Goal: Information Seeking & Learning: Compare options

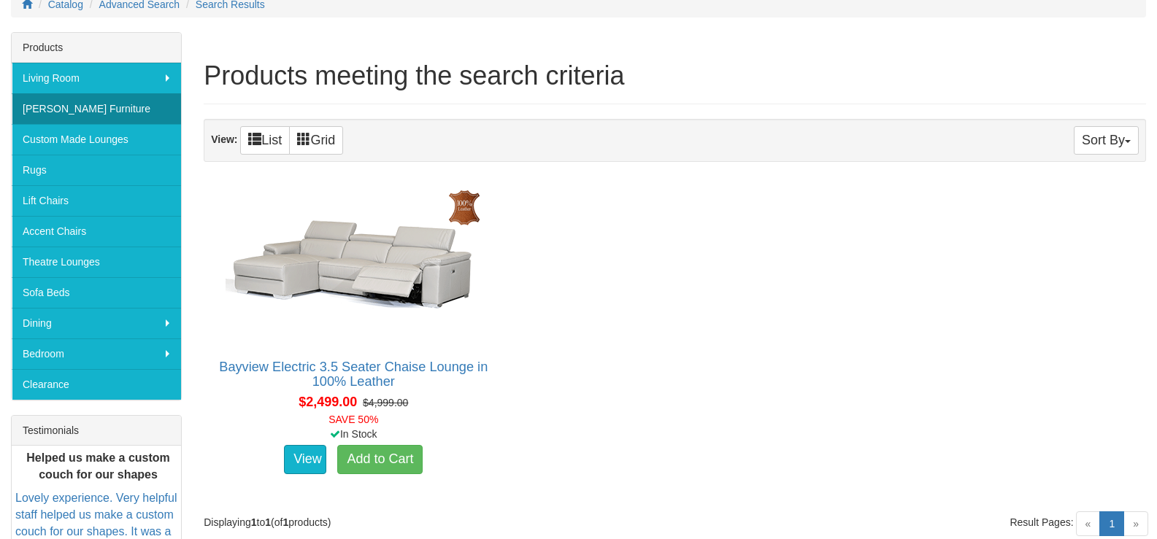
scroll to position [74, 0]
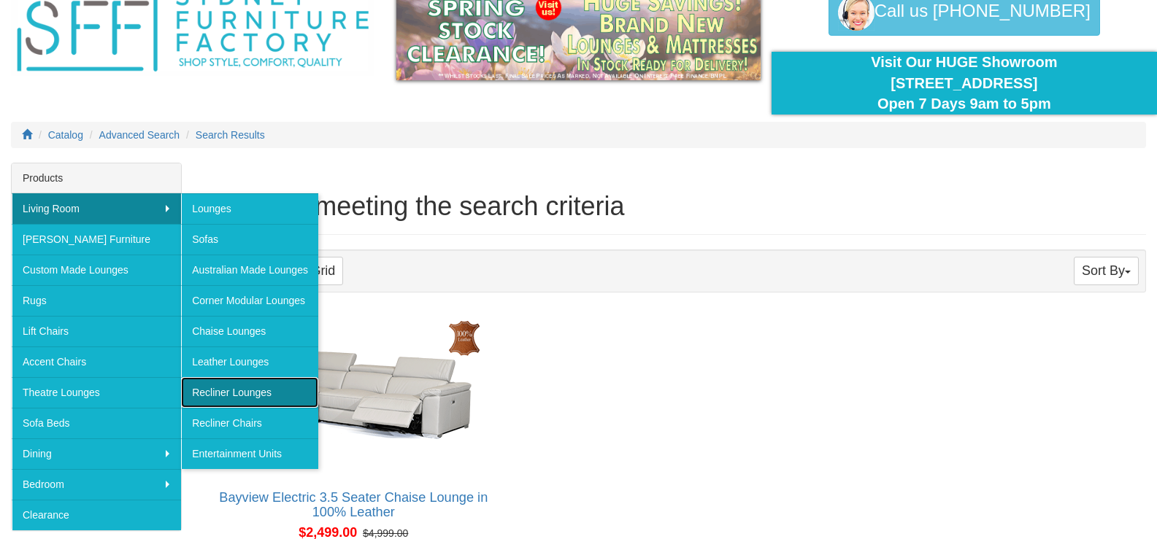
click at [231, 394] on link "Recliner Lounges" at bounding box center [249, 392] width 137 height 31
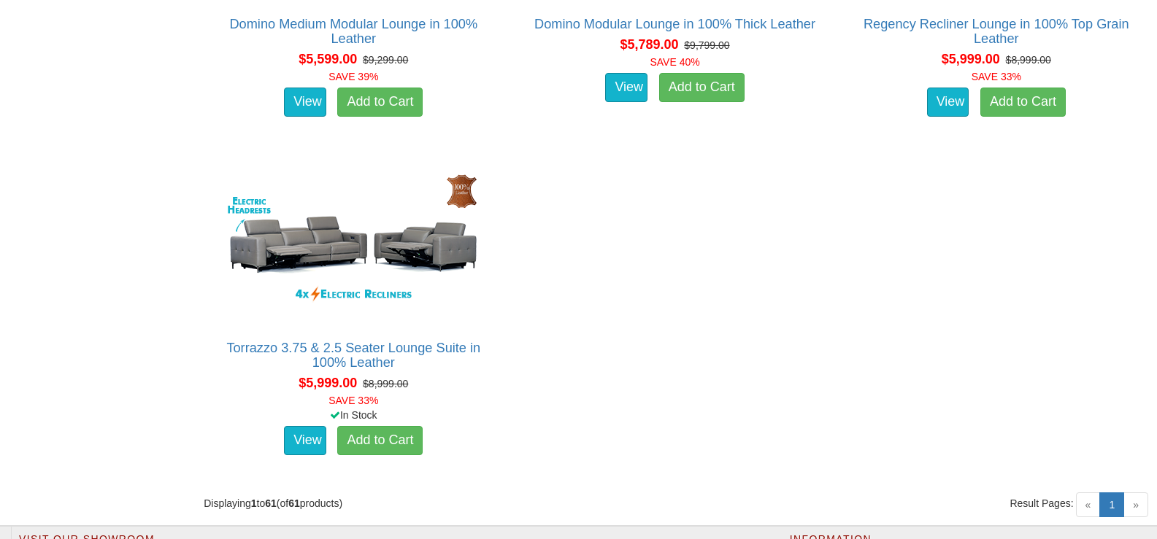
scroll to position [7152, 0]
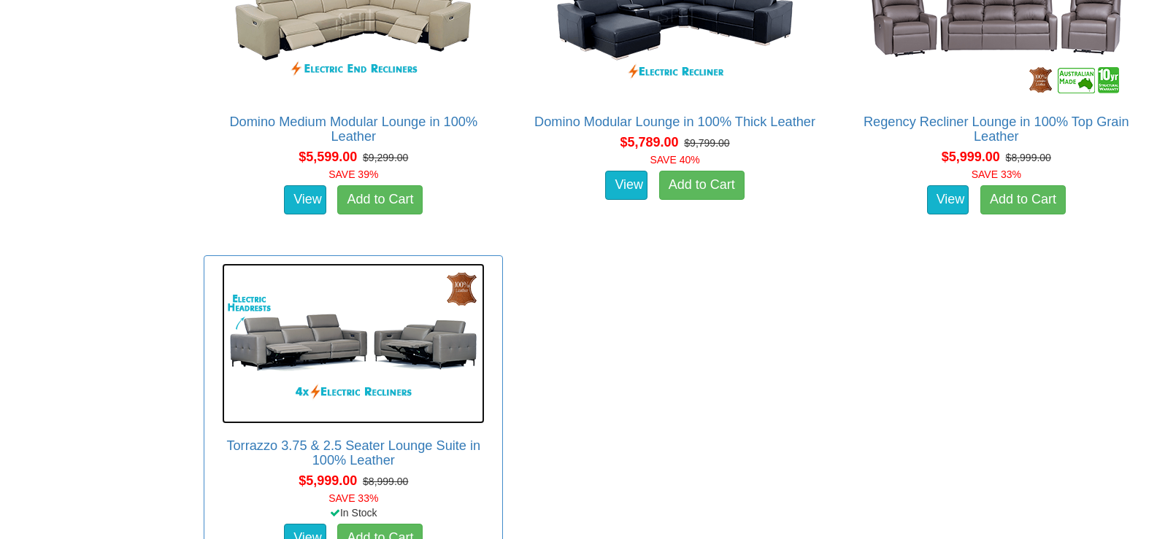
click at [332, 355] on img at bounding box center [353, 343] width 263 height 161
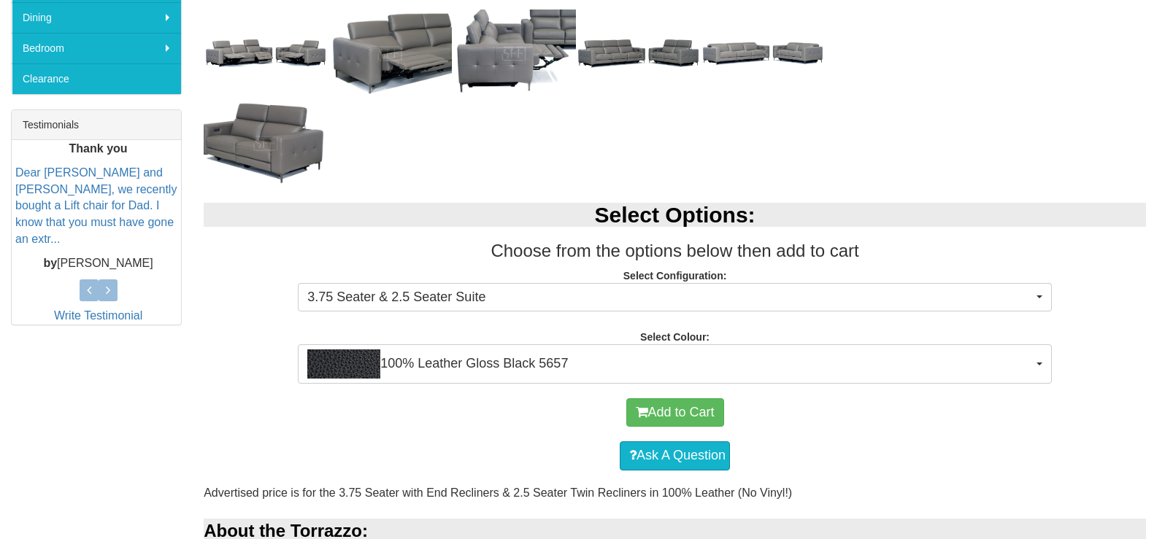
scroll to position [511, 0]
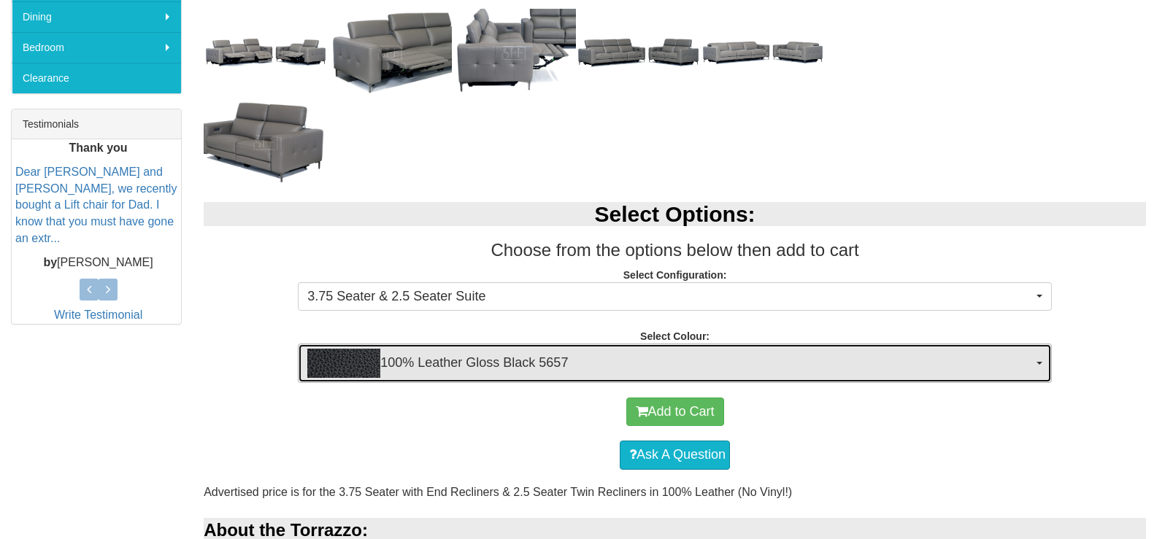
drag, startPoint x: 0, startPoint y: 0, endPoint x: 737, endPoint y: 361, distance: 820.5
click at [737, 361] on span "100% Leather Gloss Black 5657" at bounding box center [669, 363] width 725 height 29
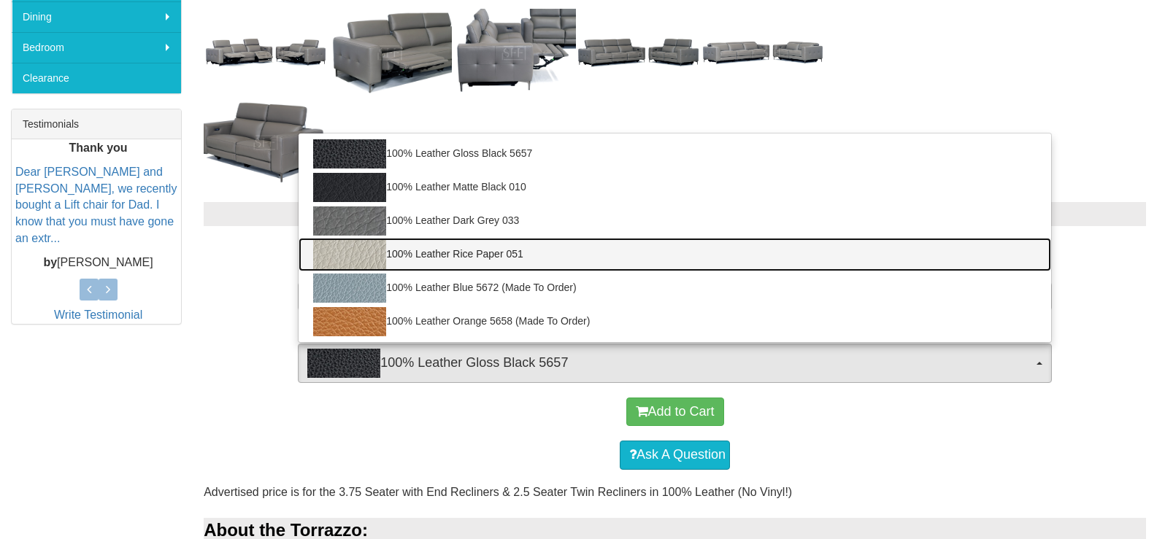
click at [470, 257] on link "100% Leather Rice Paper 051" at bounding box center [674, 255] width 752 height 34
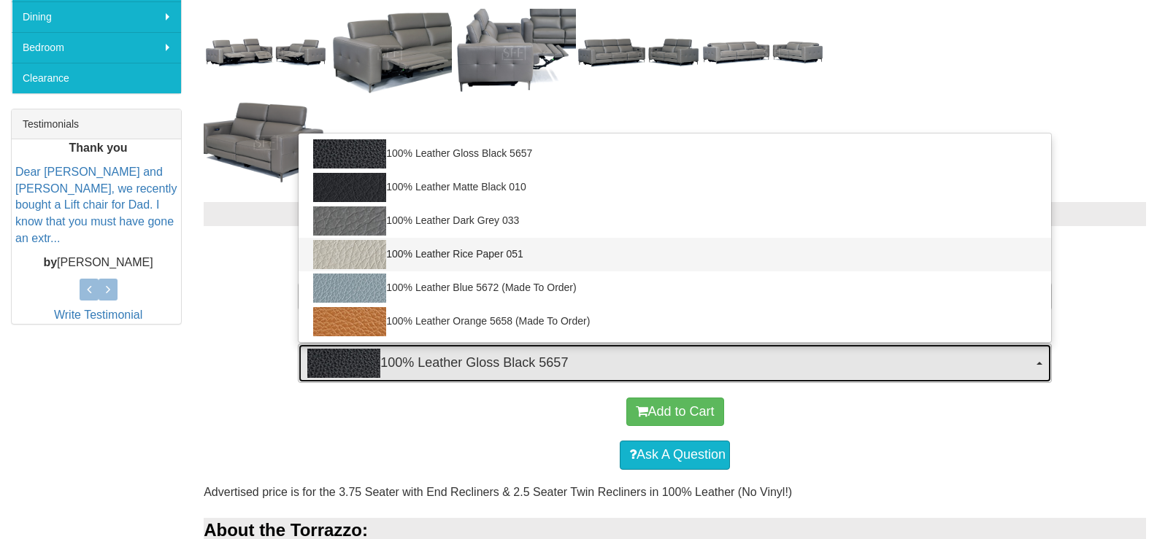
select select "2022"
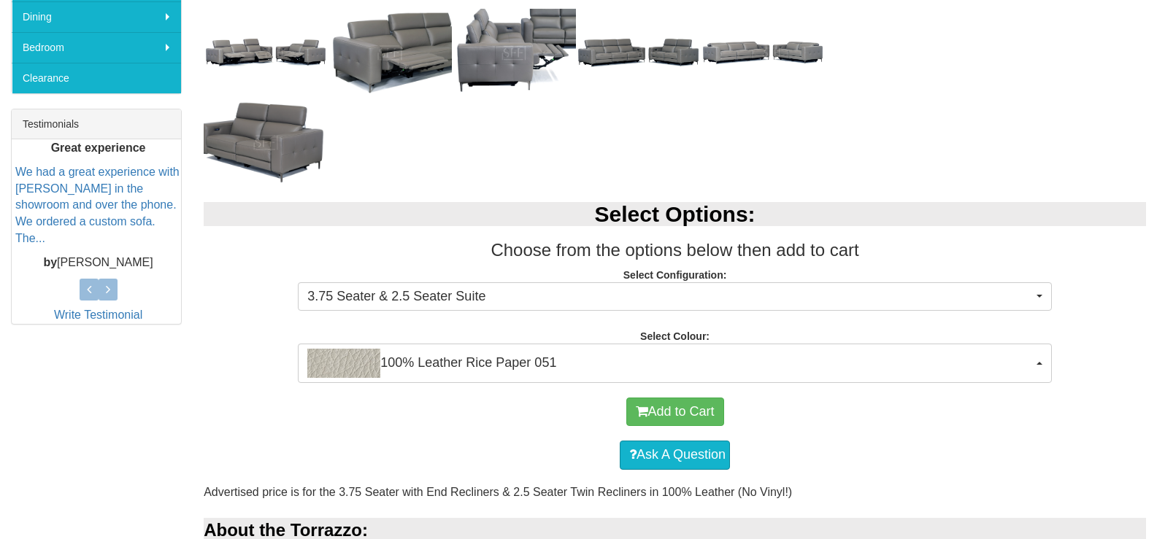
click at [1112, 283] on p "Select Configuration: 3.75 Seater & 2.5 Seater Suite 3.75 Seater & 2.5 Seater S…" at bounding box center [675, 287] width 942 height 39
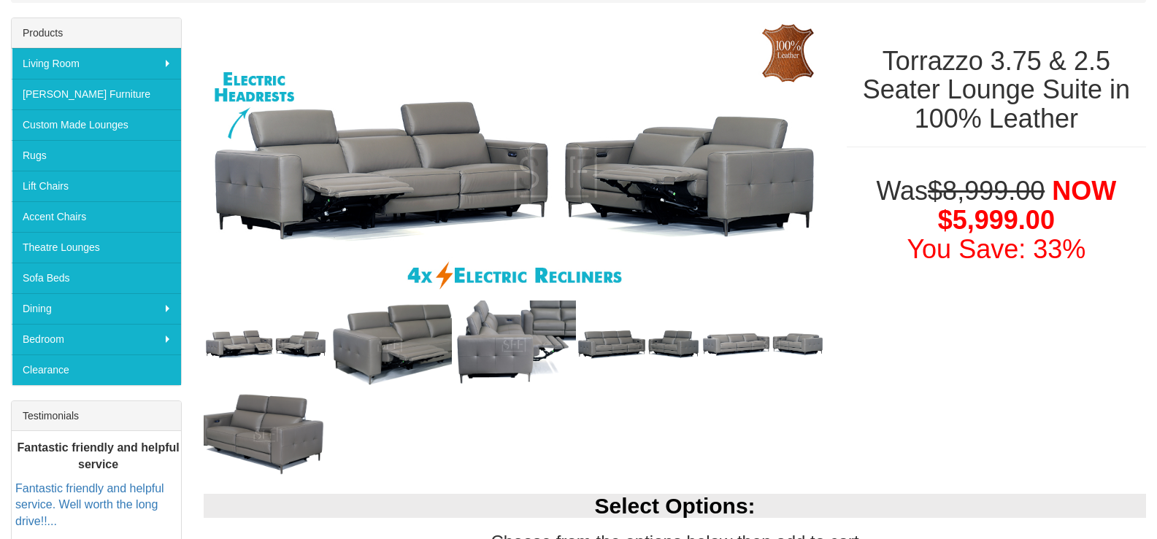
scroll to position [438, 0]
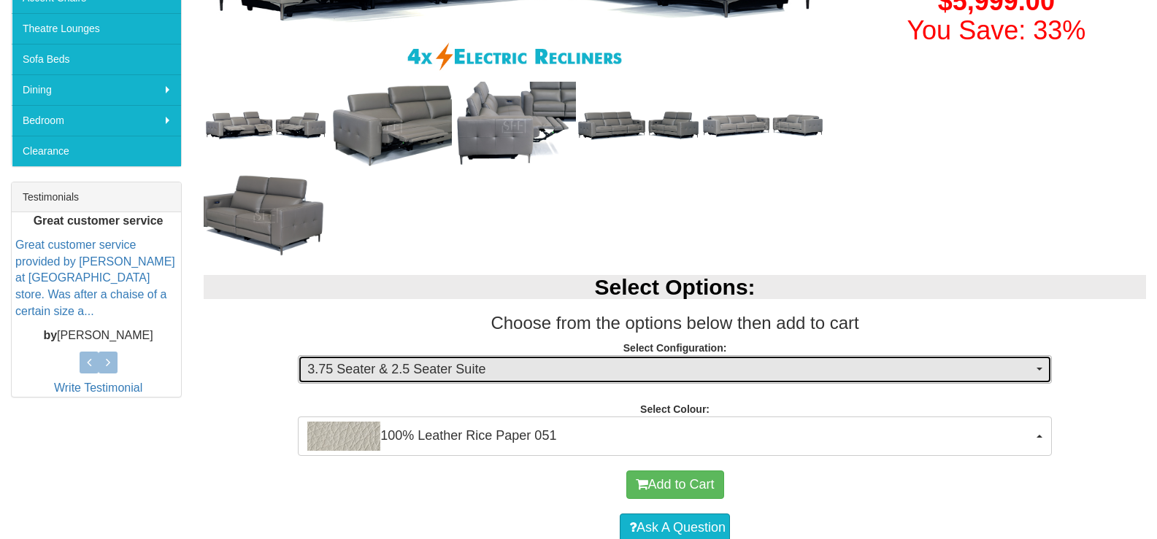
click at [496, 361] on span "3.75 Seater & 2.5 Seater Suite" at bounding box center [669, 370] width 725 height 19
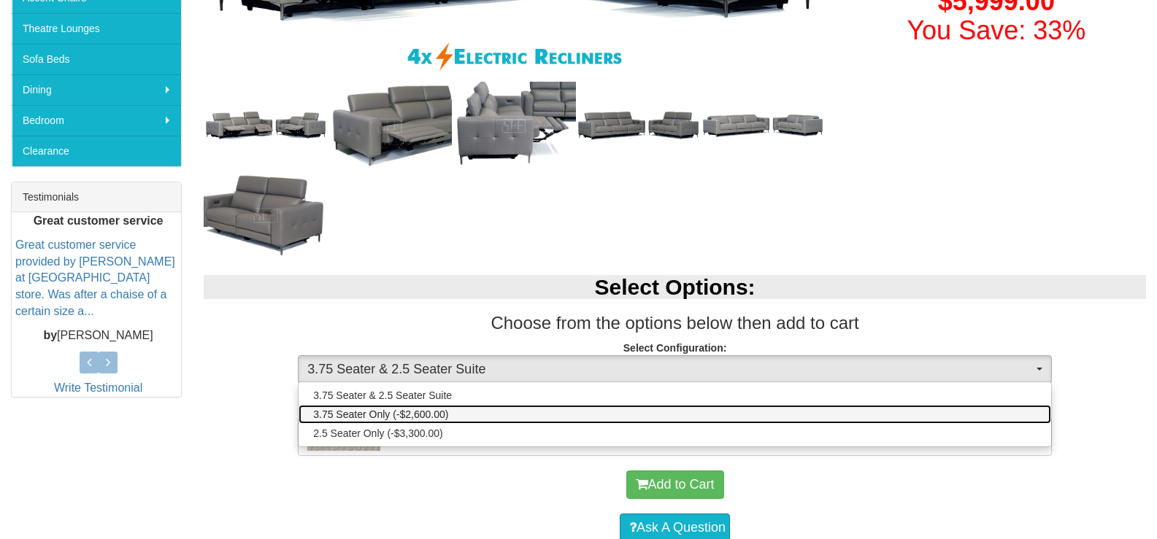
click at [444, 412] on span "3.75 Seater Only (-$2,600.00)" at bounding box center [380, 414] width 135 height 15
select select "2017"
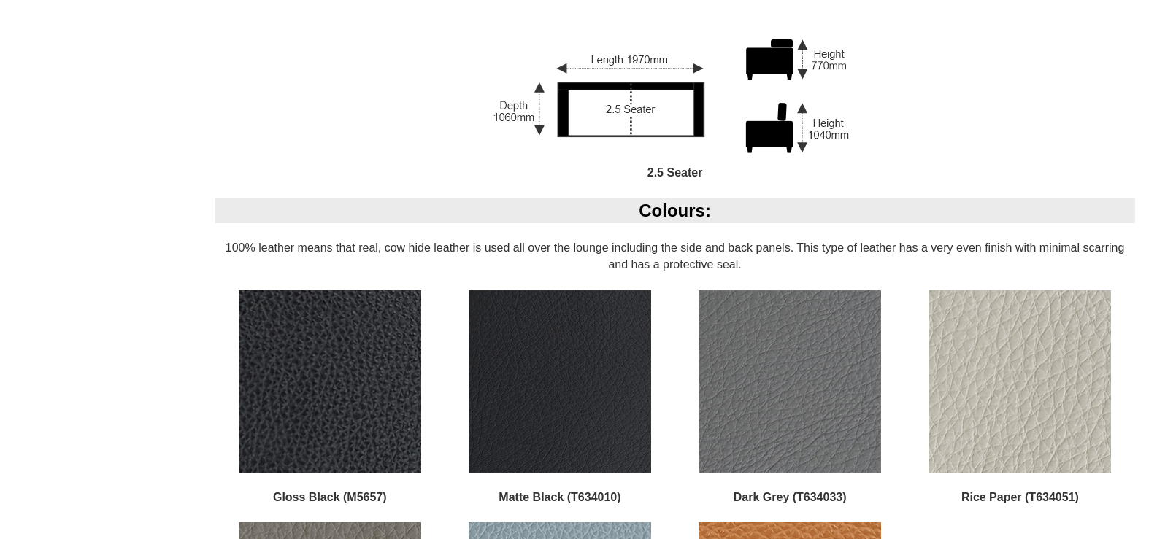
scroll to position [1533, 0]
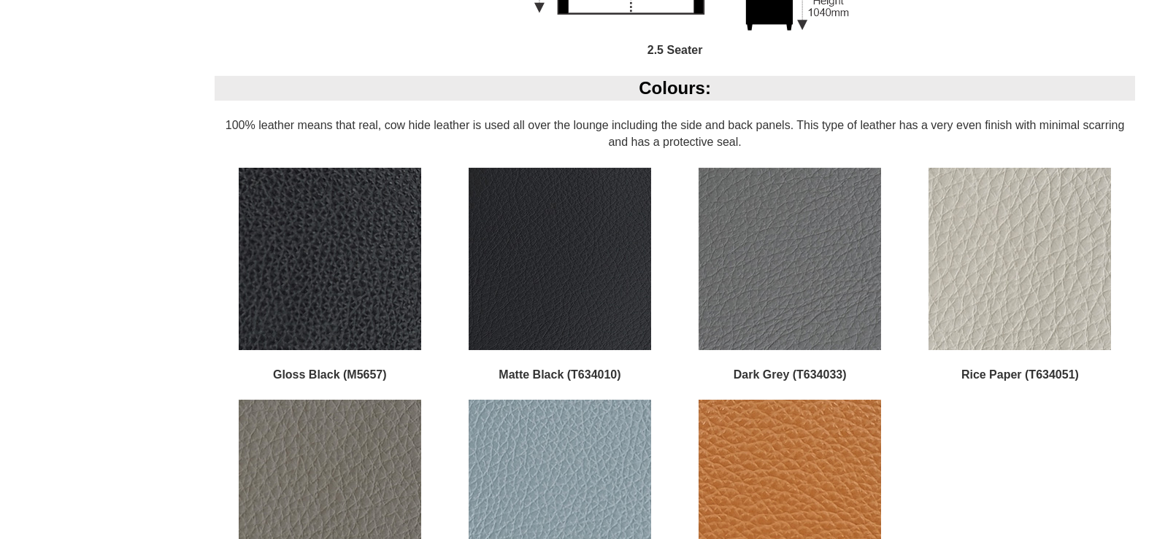
click at [1039, 322] on img at bounding box center [1019, 259] width 182 height 182
click at [1021, 327] on img at bounding box center [1019, 259] width 182 height 182
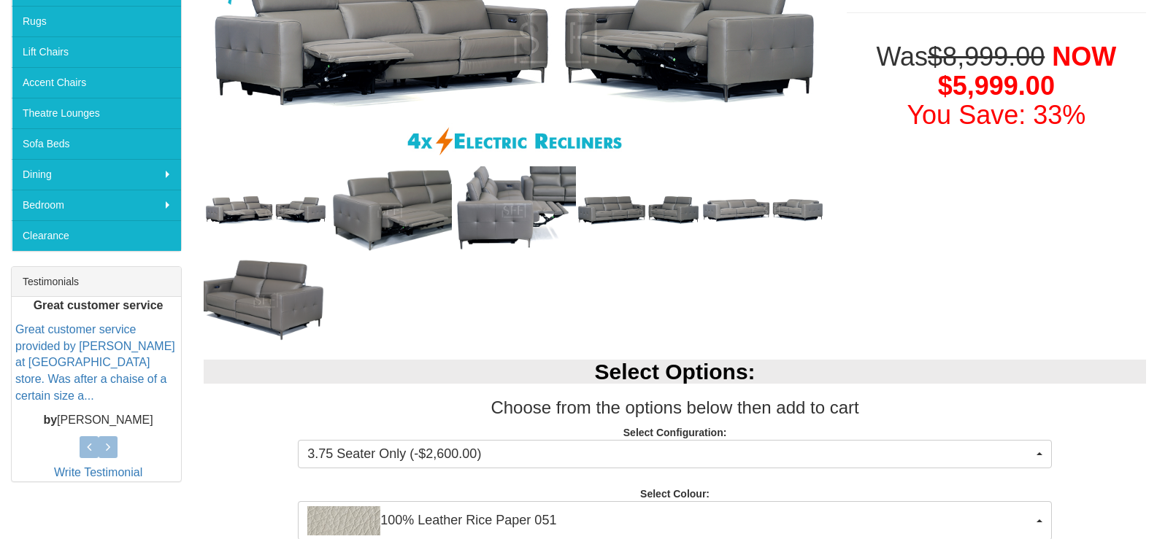
scroll to position [435, 0]
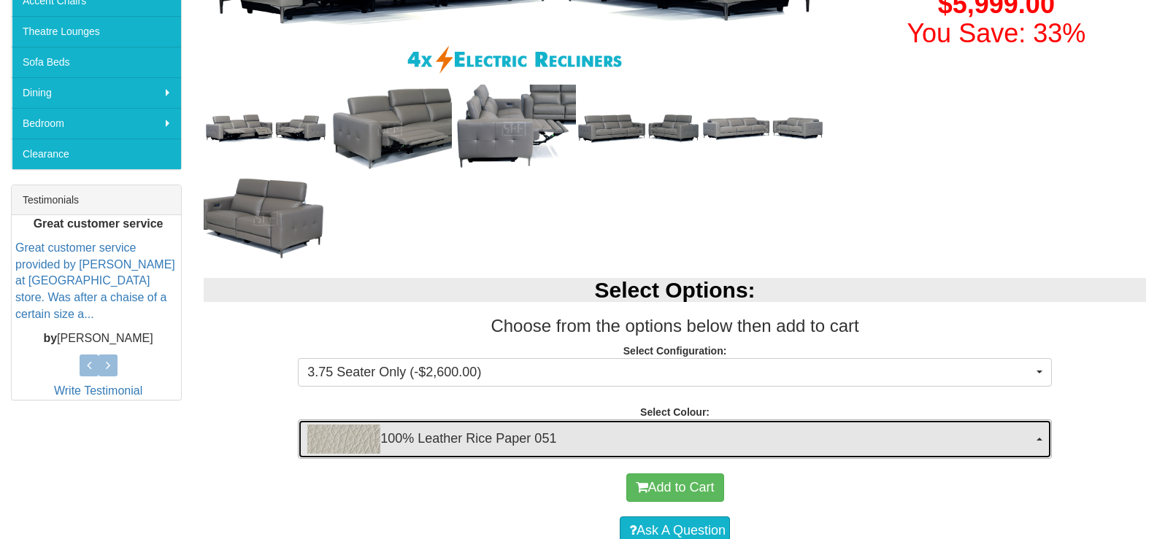
click at [429, 449] on span "100% Leather Rice Paper 051" at bounding box center [669, 439] width 725 height 29
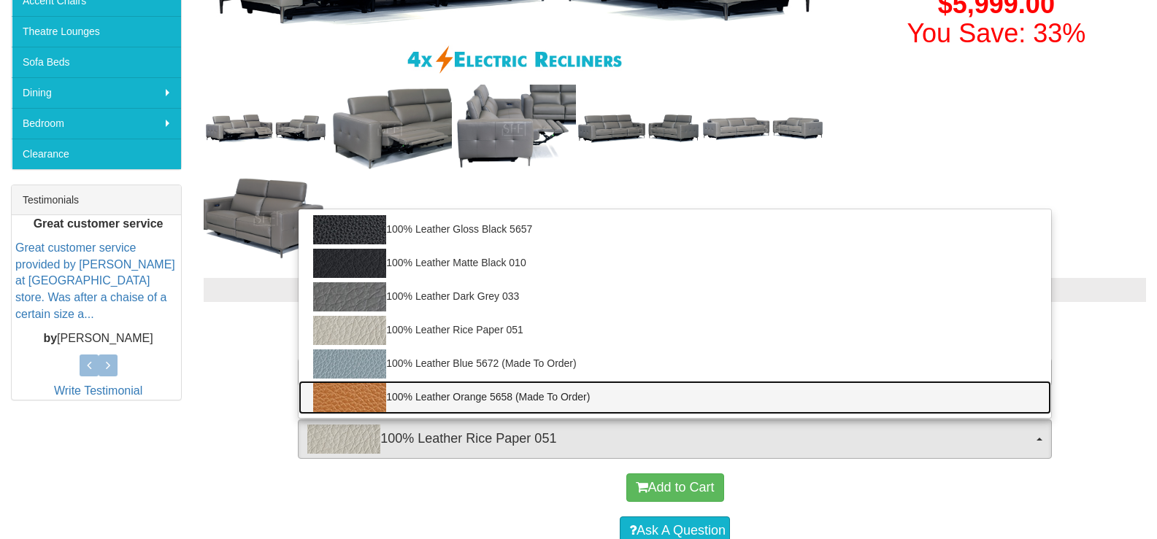
click at [356, 393] on img at bounding box center [349, 397] width 73 height 29
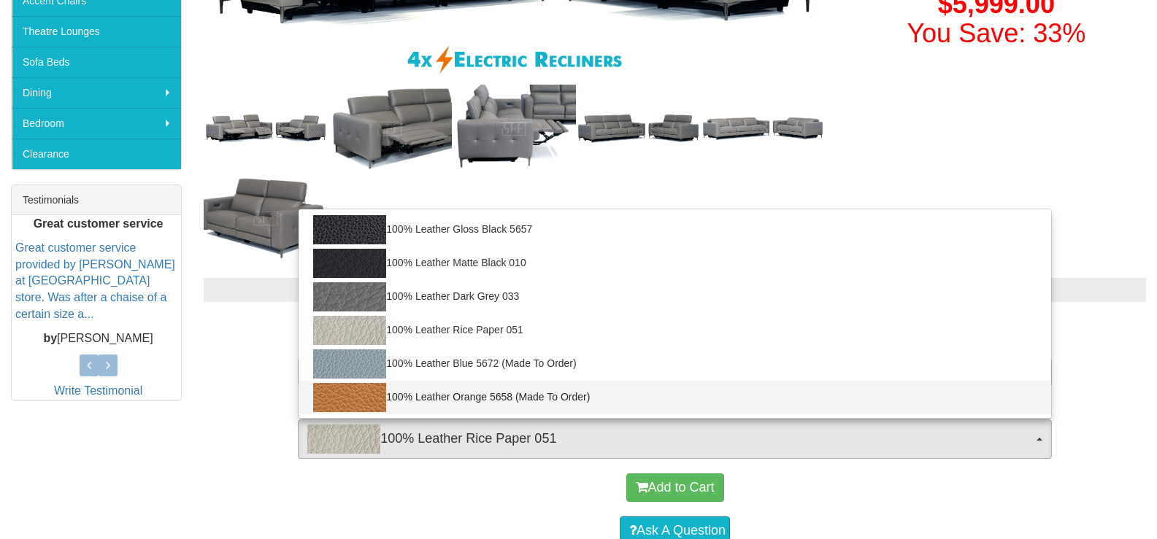
select select "2023"
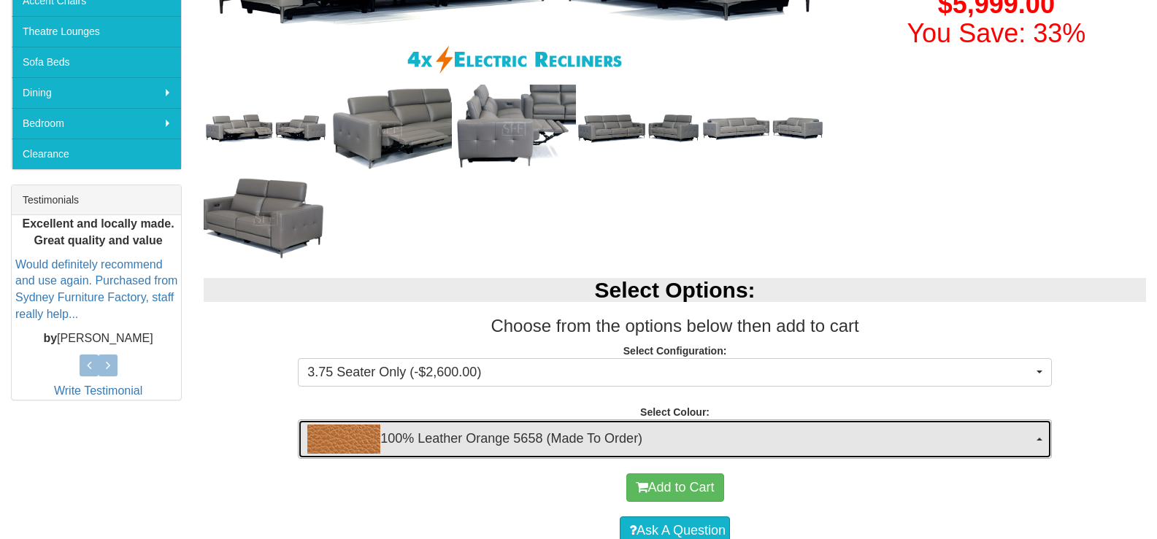
scroll to position [216, 0]
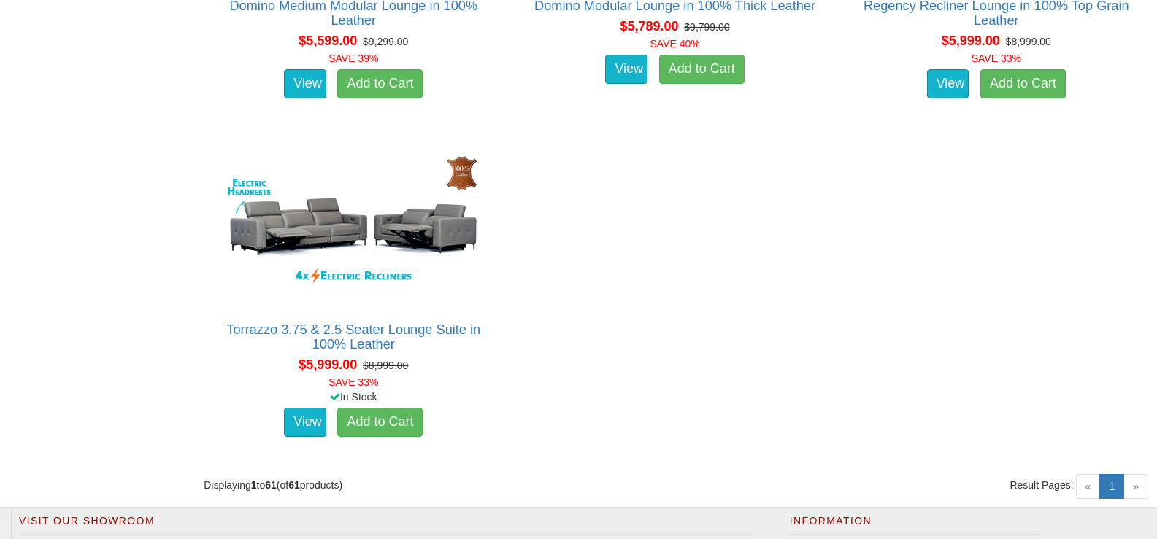
scroll to position [7444, 0]
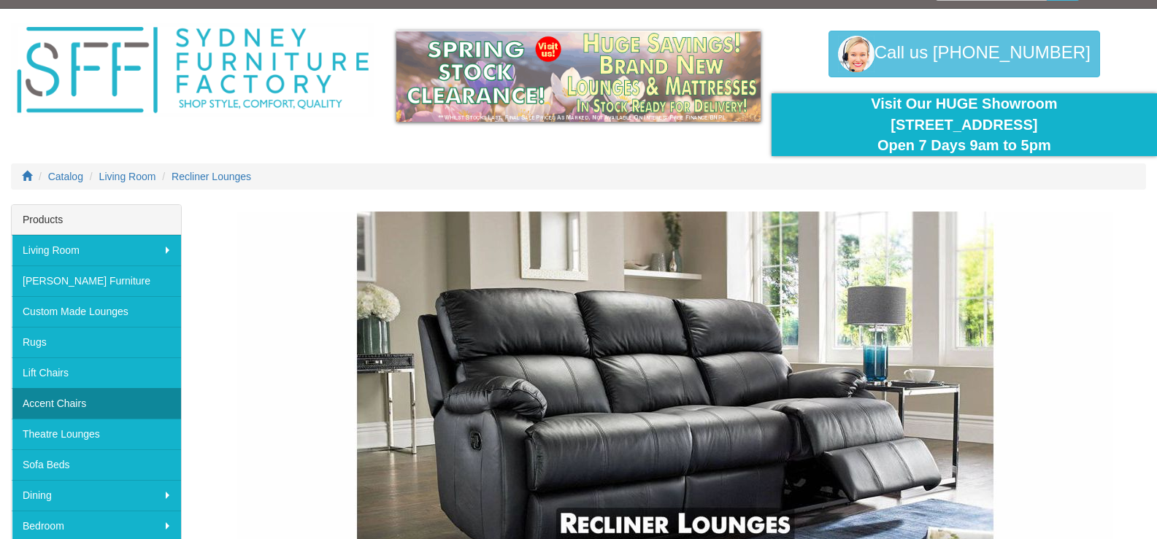
scroll to position [0, 0]
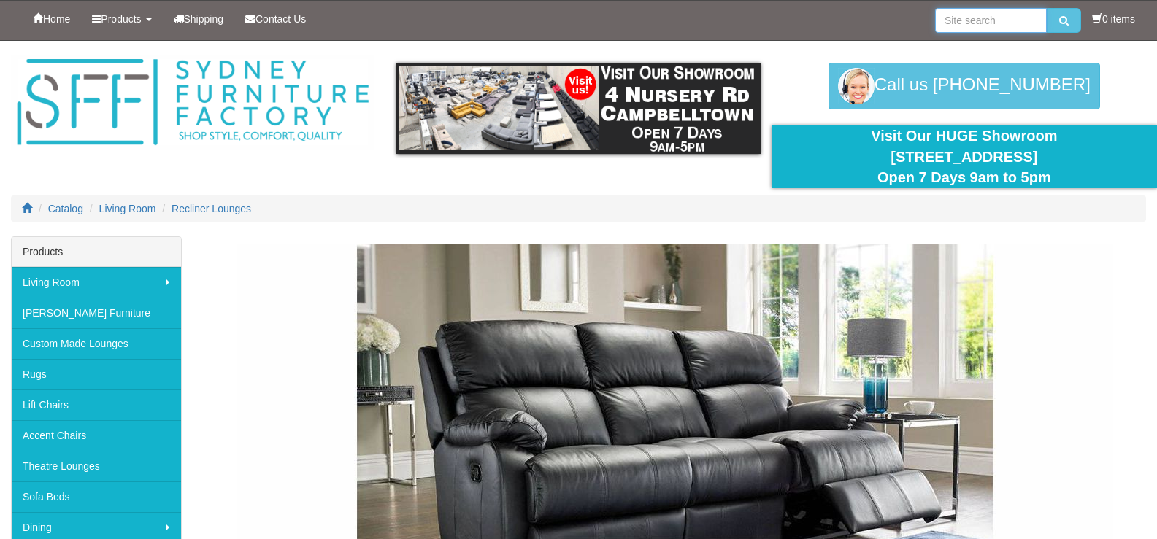
click at [998, 20] on input "search" at bounding box center [991, 20] width 112 height 25
type input "domino"
click at [1046, 8] on button "submit" at bounding box center [1063, 20] width 34 height 25
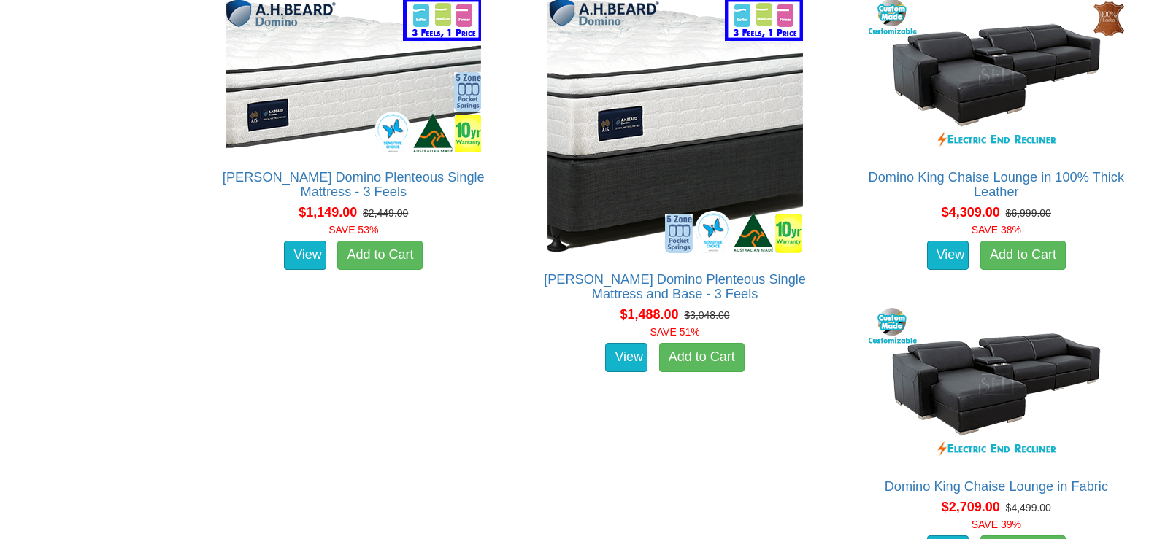
scroll to position [8476, 0]
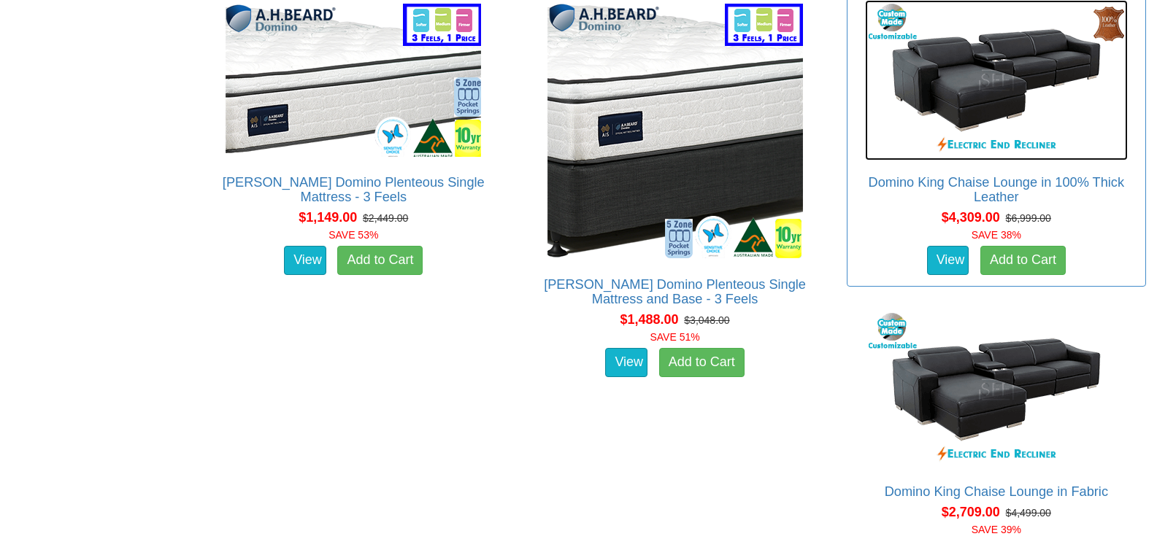
click at [1003, 102] on img at bounding box center [996, 80] width 263 height 161
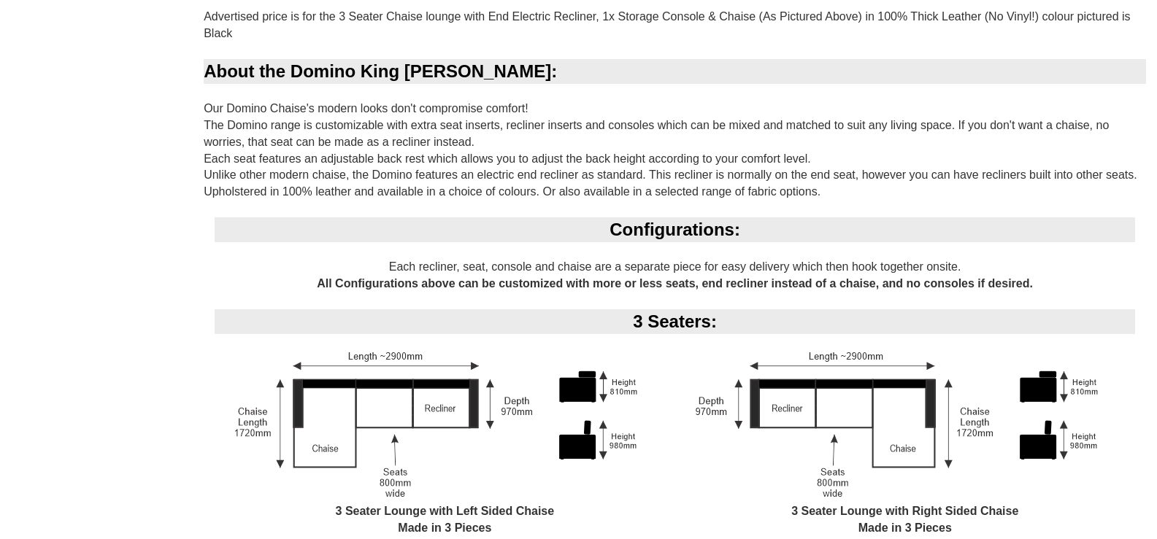
scroll to position [1095, 0]
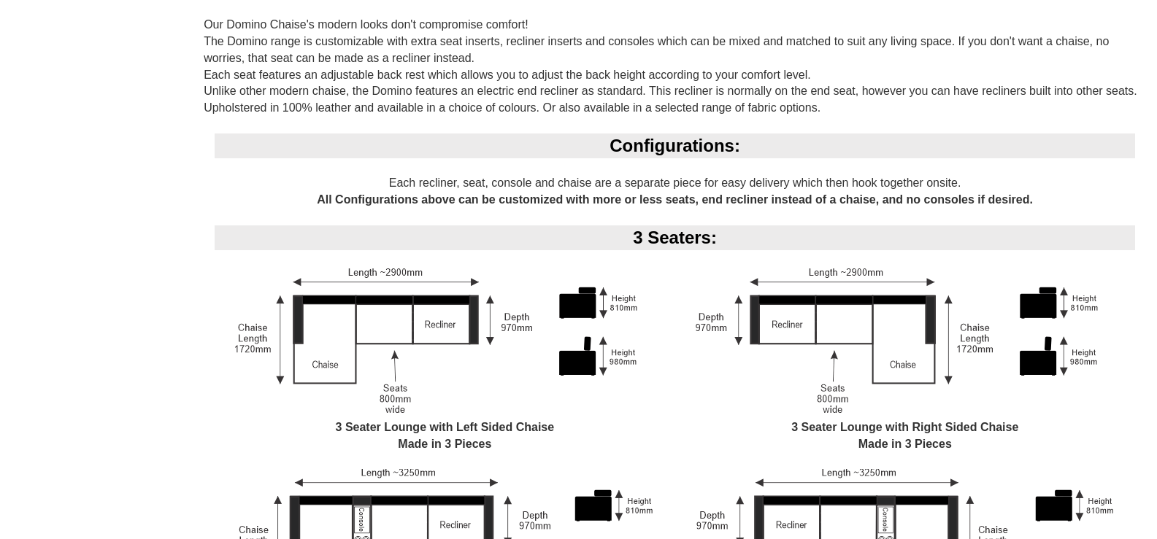
click at [112, 193] on div "Domino King Chaise Lounge in 100% Thick Leather Was $6,999.00 NOW $4,309.00 You…" at bounding box center [578, 546] width 1157 height 2808
